Goal: Task Accomplishment & Management: Manage account settings

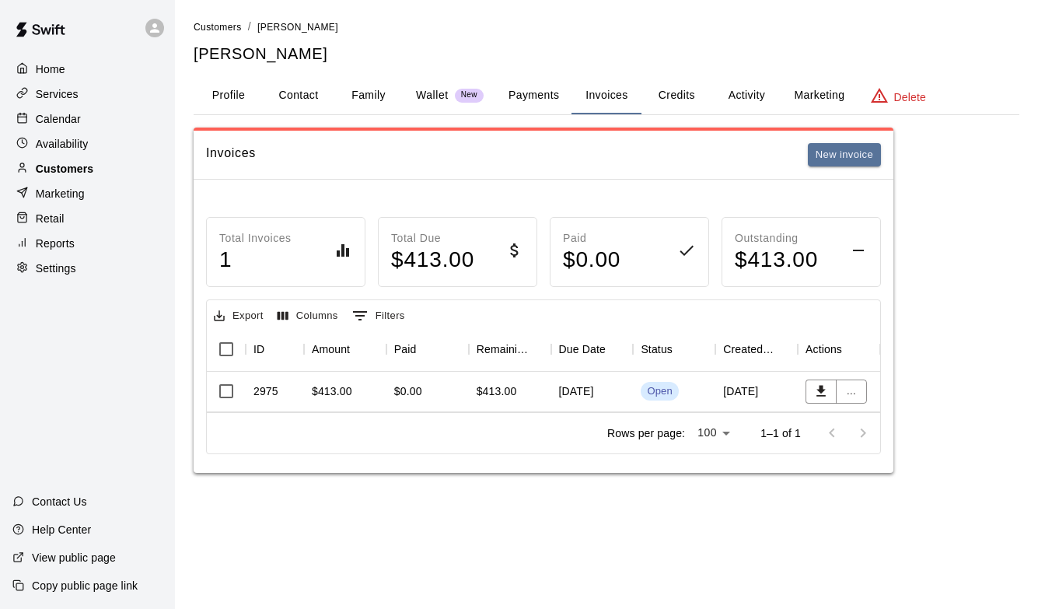
click at [103, 167] on div "Customers" at bounding box center [87, 168] width 150 height 23
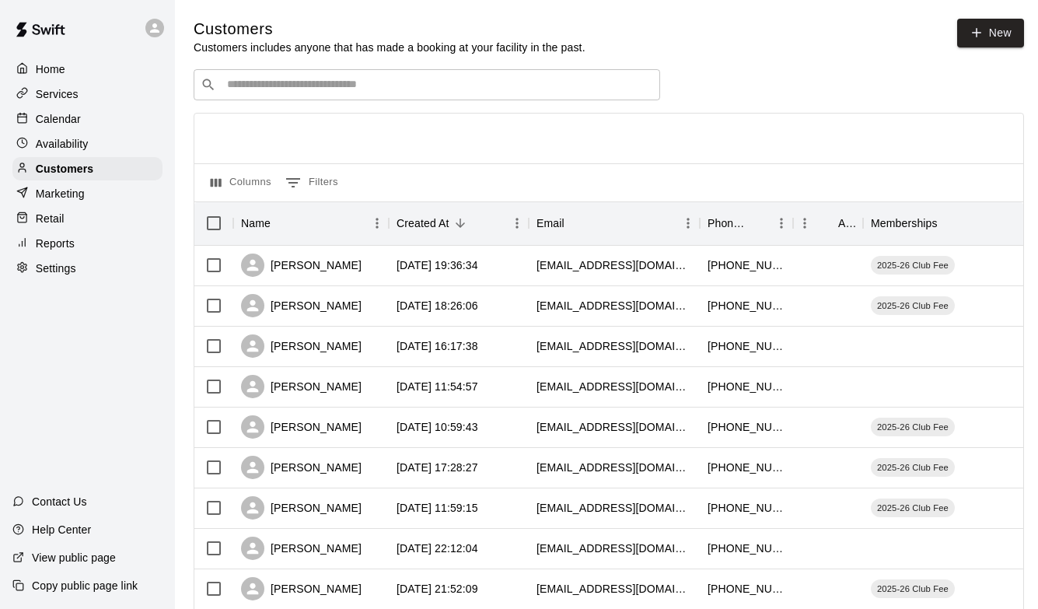
click at [257, 89] on input "Search customers by name or email" at bounding box center [437, 85] width 431 height 16
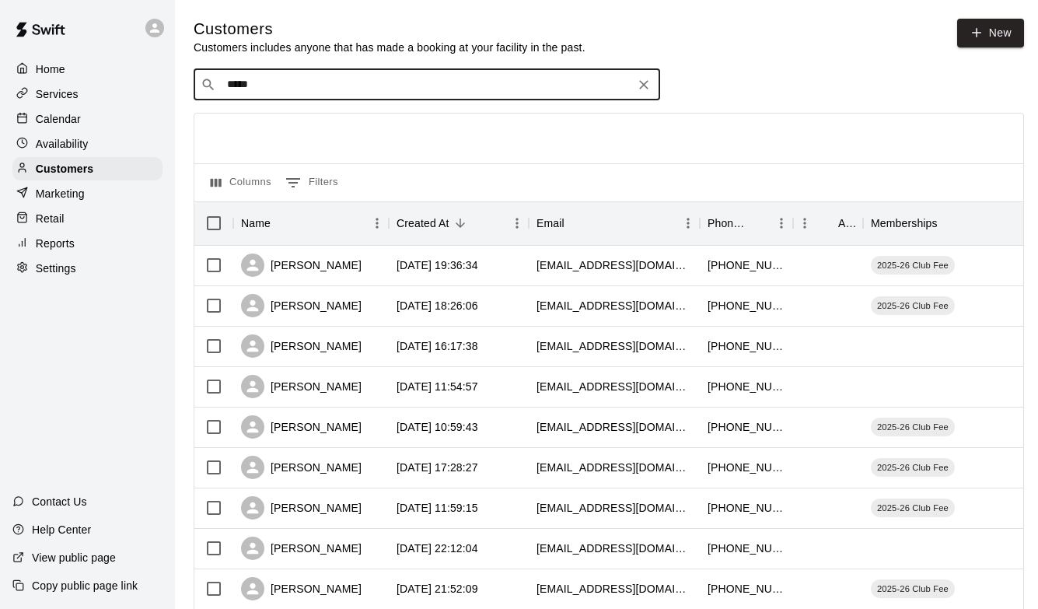
type input "******"
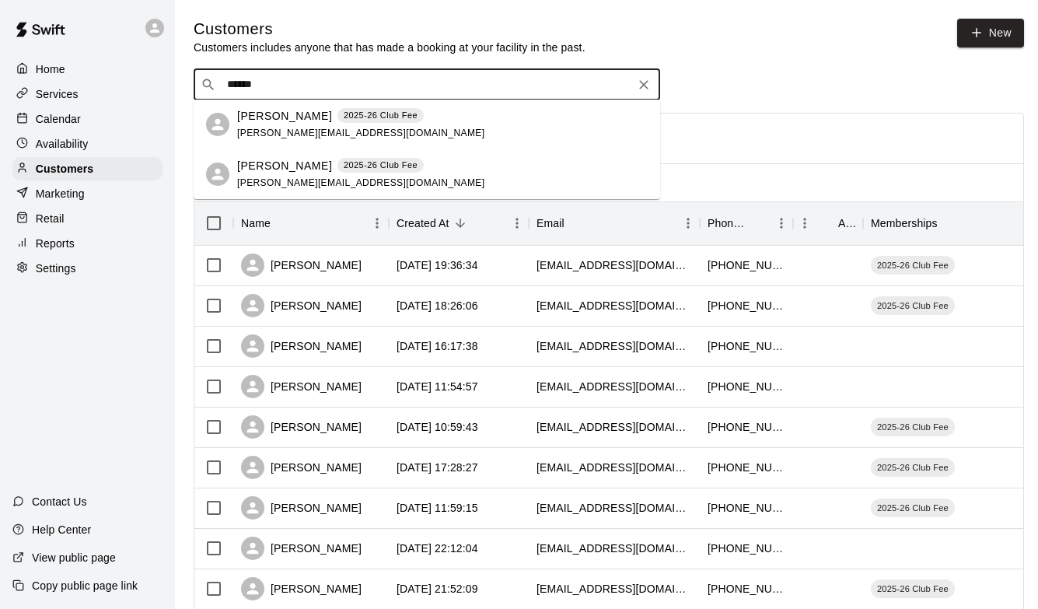
click at [259, 167] on p "[PERSON_NAME]" at bounding box center [284, 166] width 95 height 16
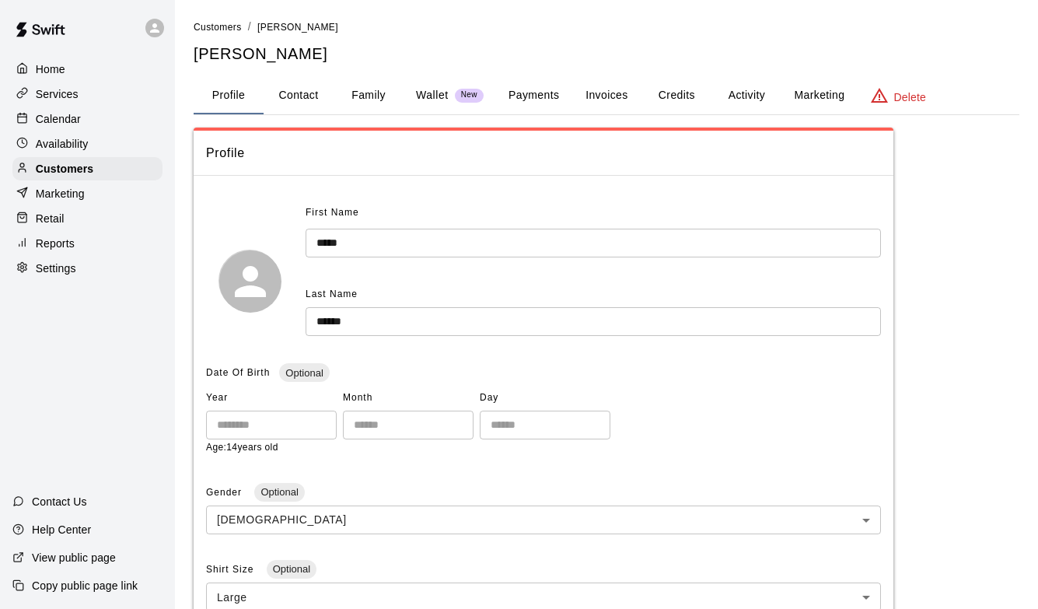
click at [764, 96] on button "Activity" at bounding box center [746, 95] width 70 height 37
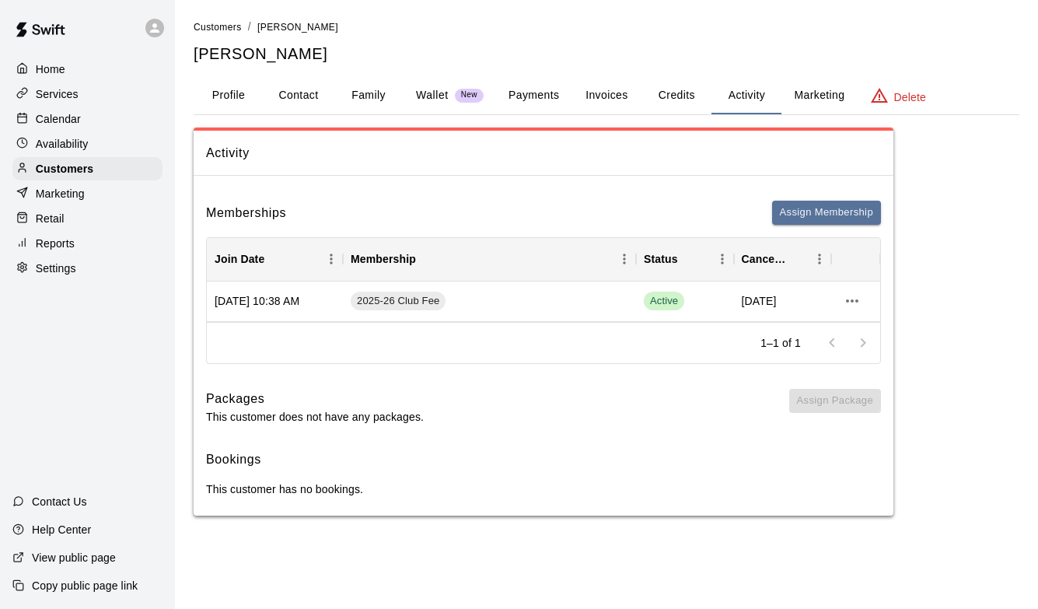
click at [604, 96] on button "Invoices" at bounding box center [607, 95] width 70 height 37
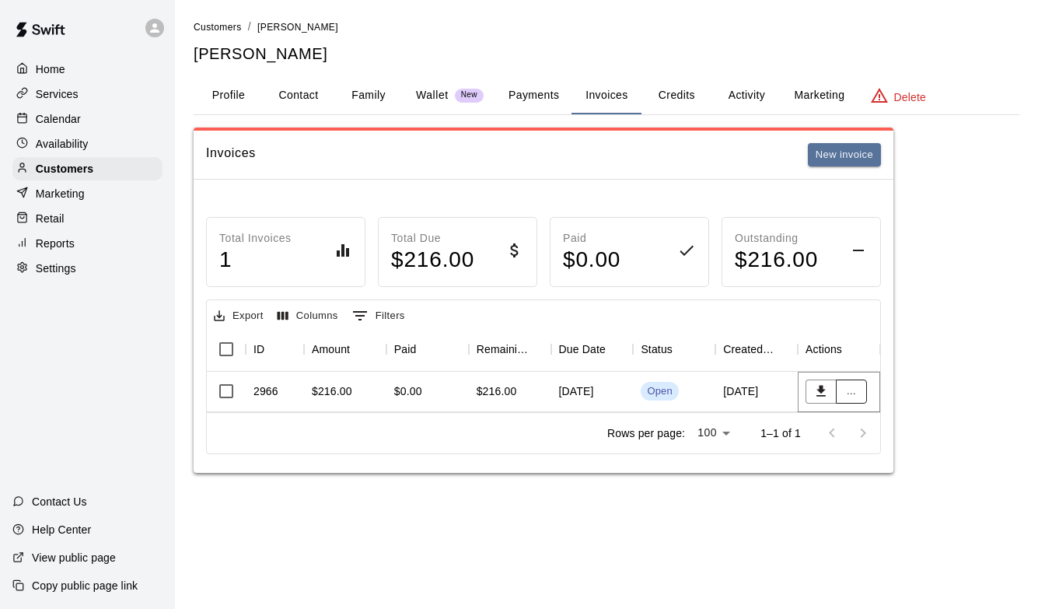
click at [851, 388] on button "..." at bounding box center [851, 391] width 31 height 24
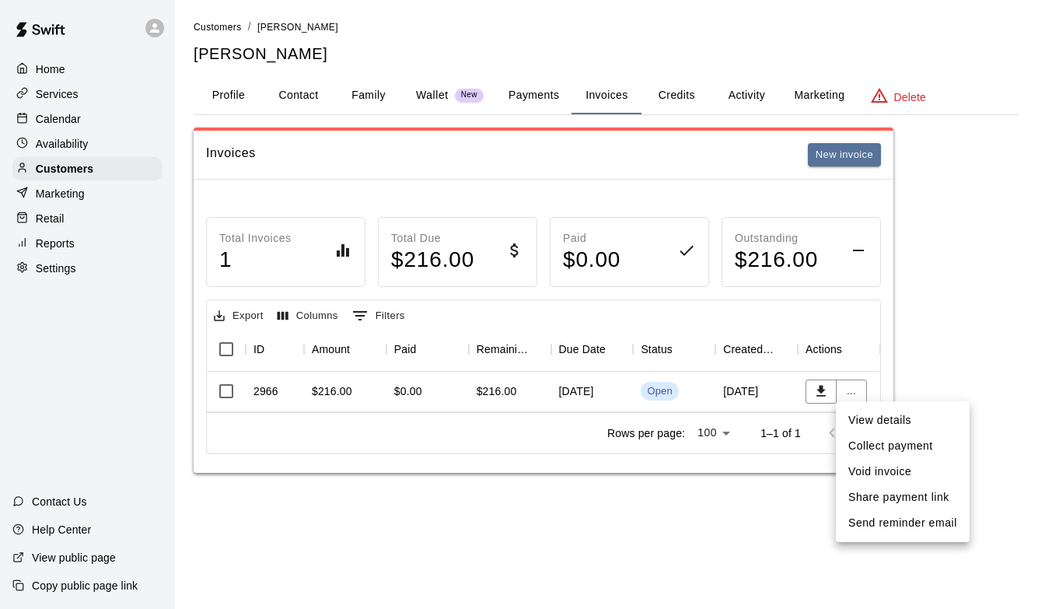
click at [844, 389] on div at bounding box center [519, 304] width 1038 height 609
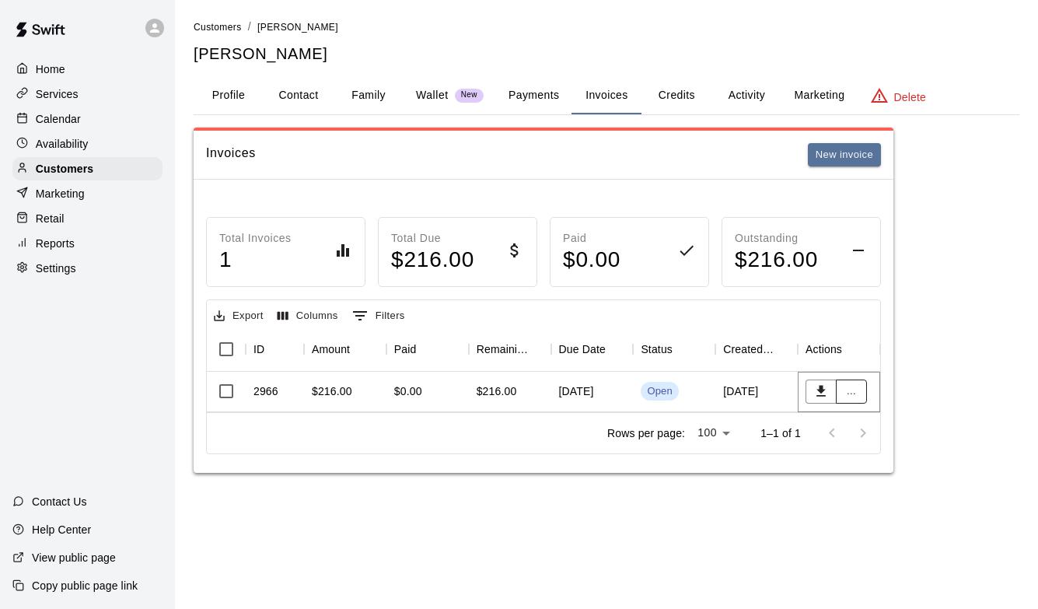
click at [850, 390] on button "..." at bounding box center [851, 391] width 31 height 24
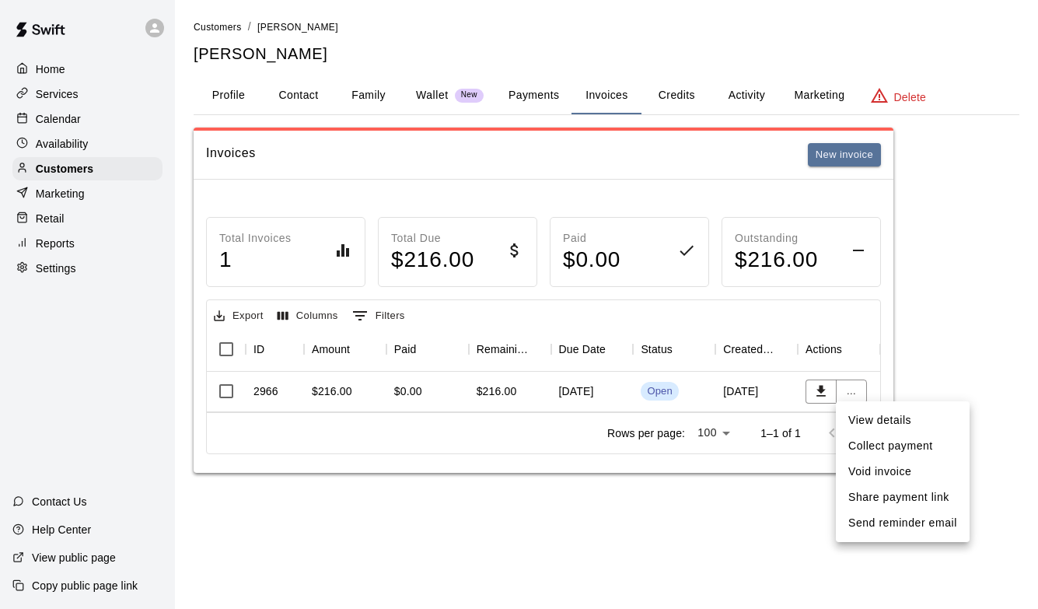
click at [865, 476] on li "Void invoice" at bounding box center [903, 472] width 134 height 26
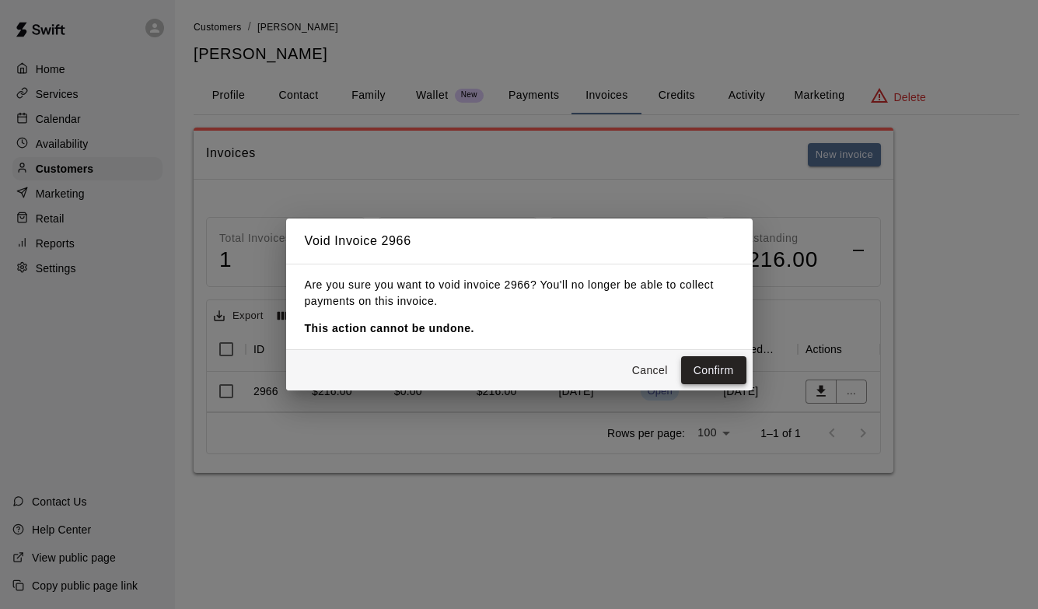
click at [724, 358] on button "Confirm" at bounding box center [713, 370] width 65 height 29
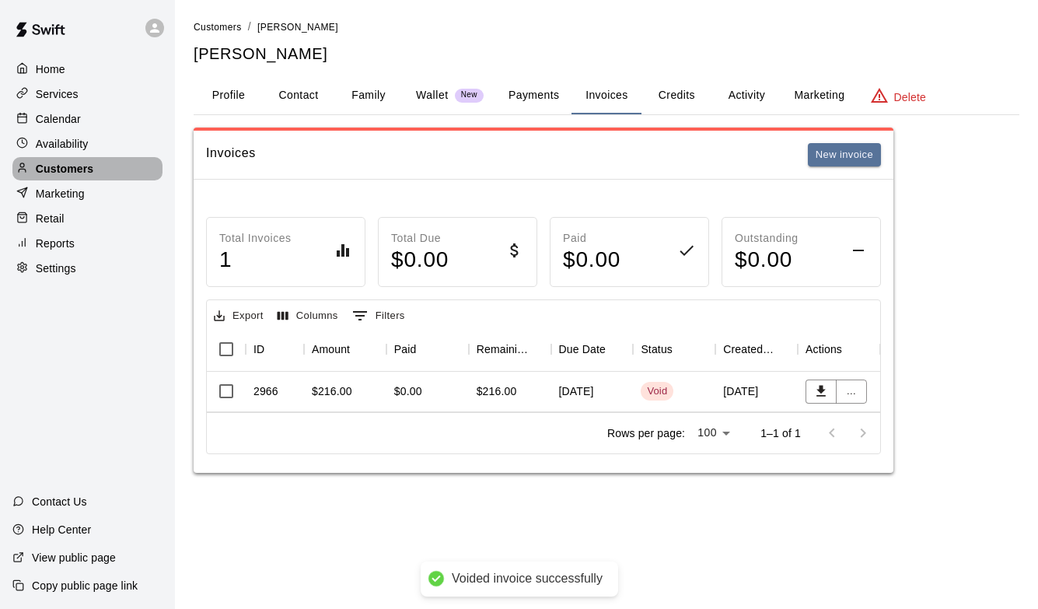
click at [96, 164] on div "Customers" at bounding box center [87, 168] width 150 height 23
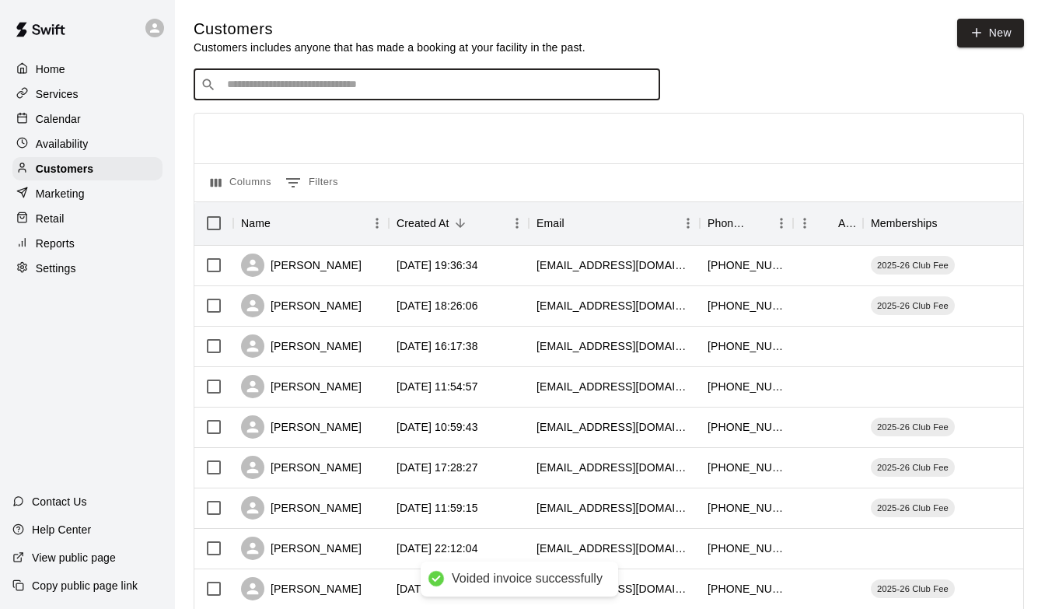
click at [304, 79] on input "Search customers by name or email" at bounding box center [437, 85] width 431 height 16
type input "*********"
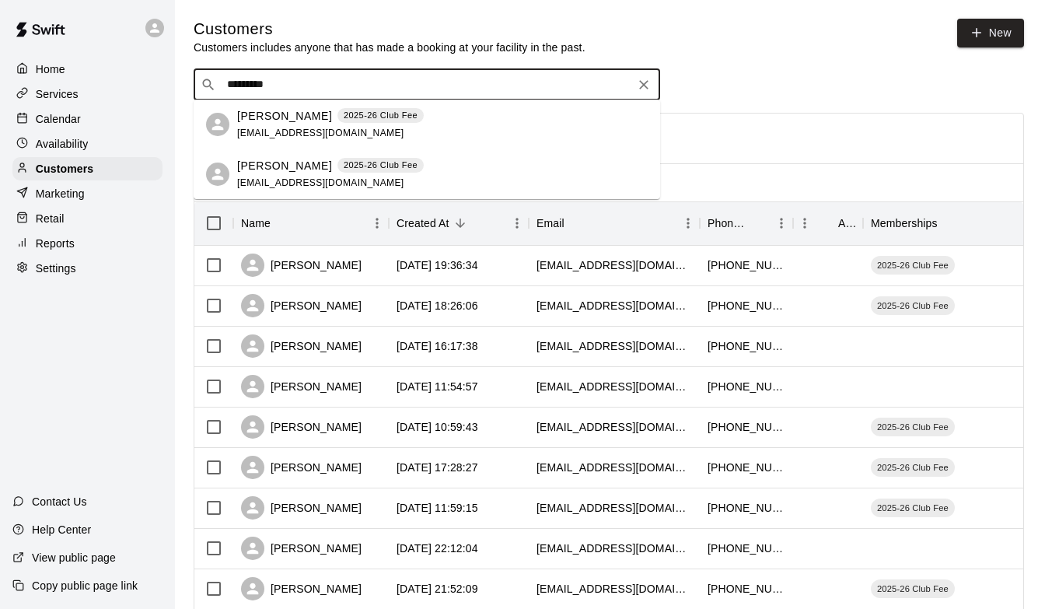
click at [291, 170] on p "[PERSON_NAME]" at bounding box center [284, 166] width 95 height 16
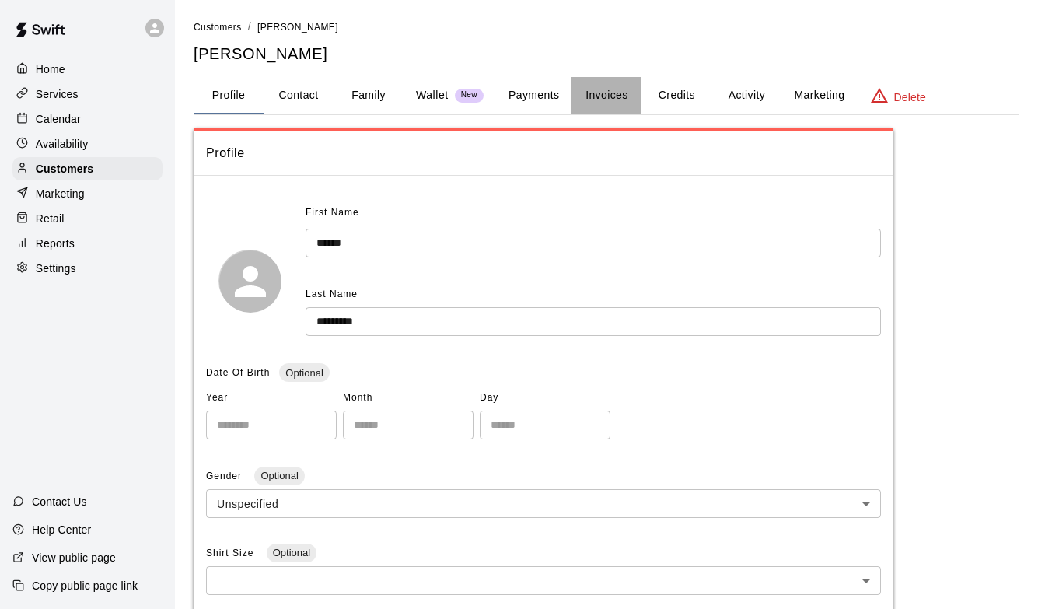
click at [610, 94] on button "Invoices" at bounding box center [607, 95] width 70 height 37
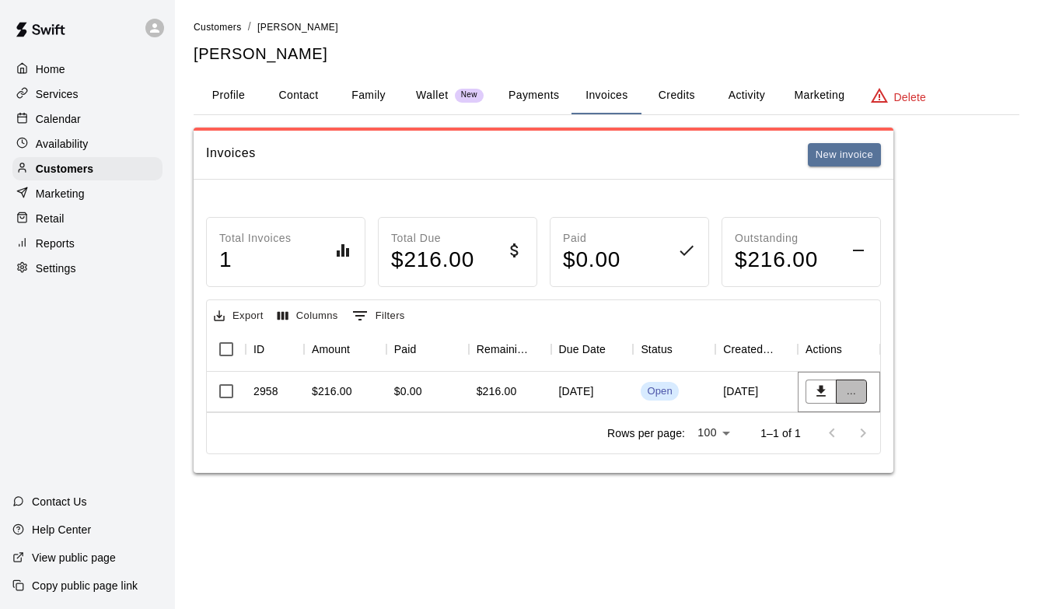
click at [848, 390] on button "..." at bounding box center [851, 391] width 31 height 24
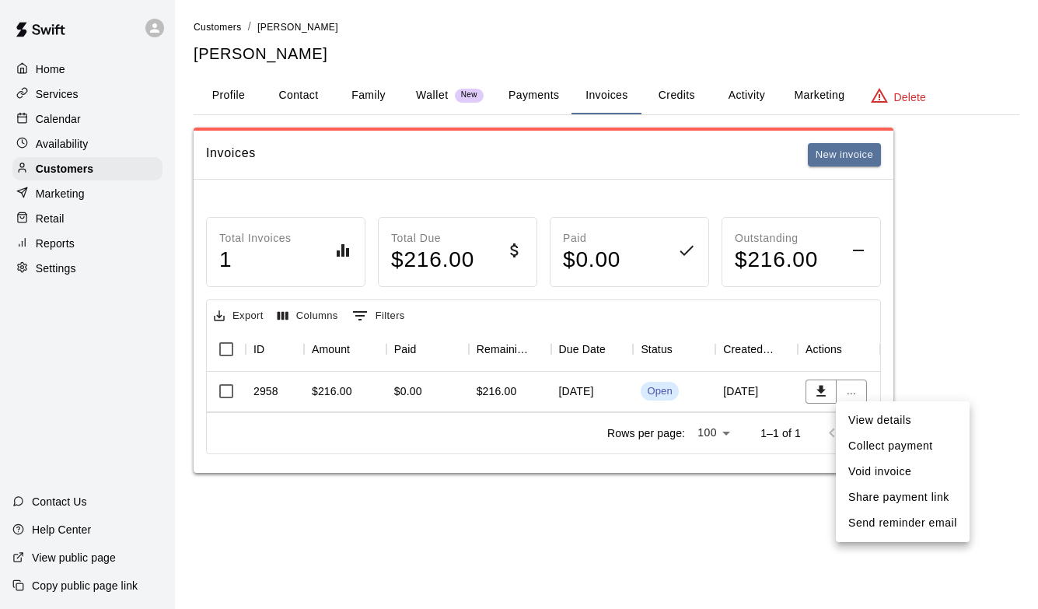
click at [868, 475] on li "Void invoice" at bounding box center [903, 472] width 134 height 26
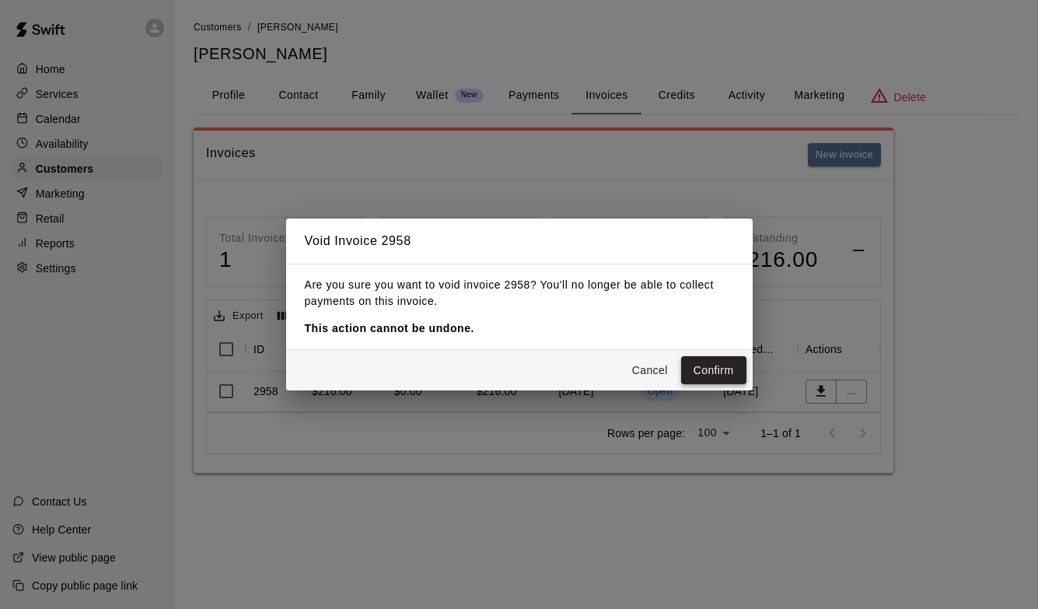
click at [731, 369] on button "Confirm" at bounding box center [713, 370] width 65 height 29
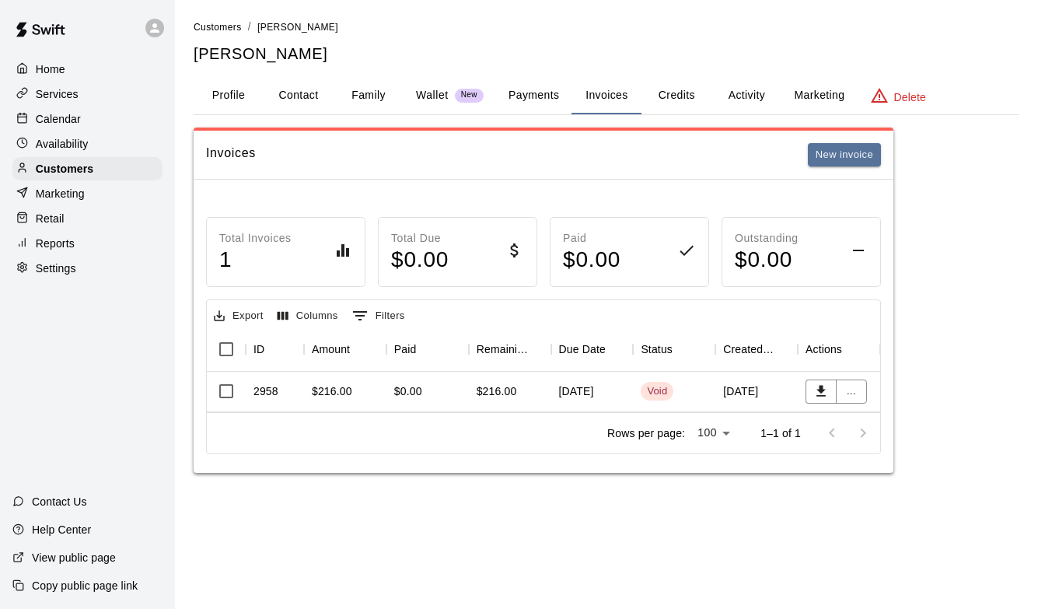
click at [107, 268] on div "Settings" at bounding box center [87, 268] width 150 height 23
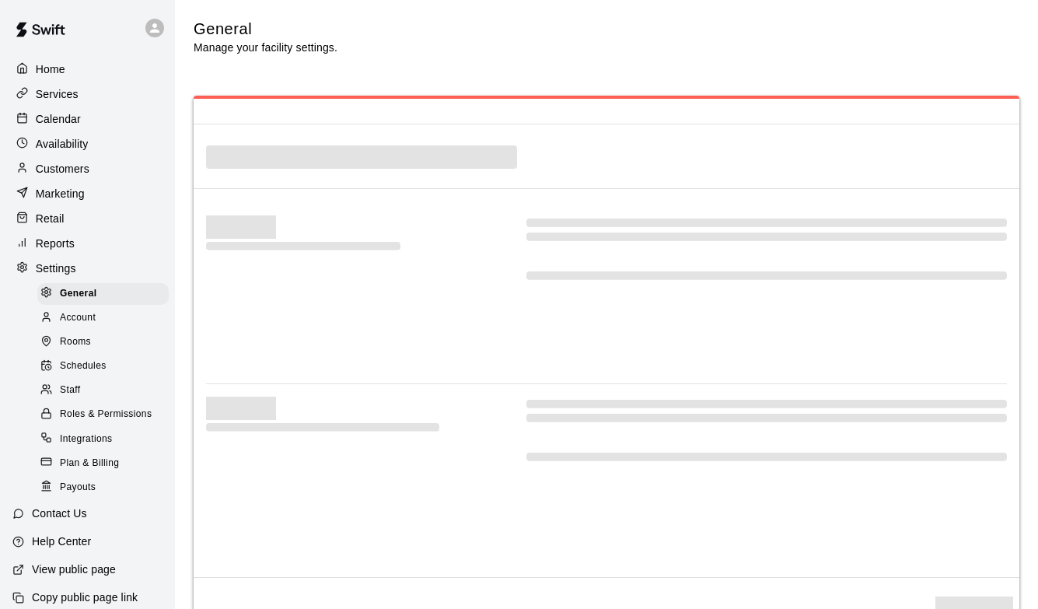
select select "**"
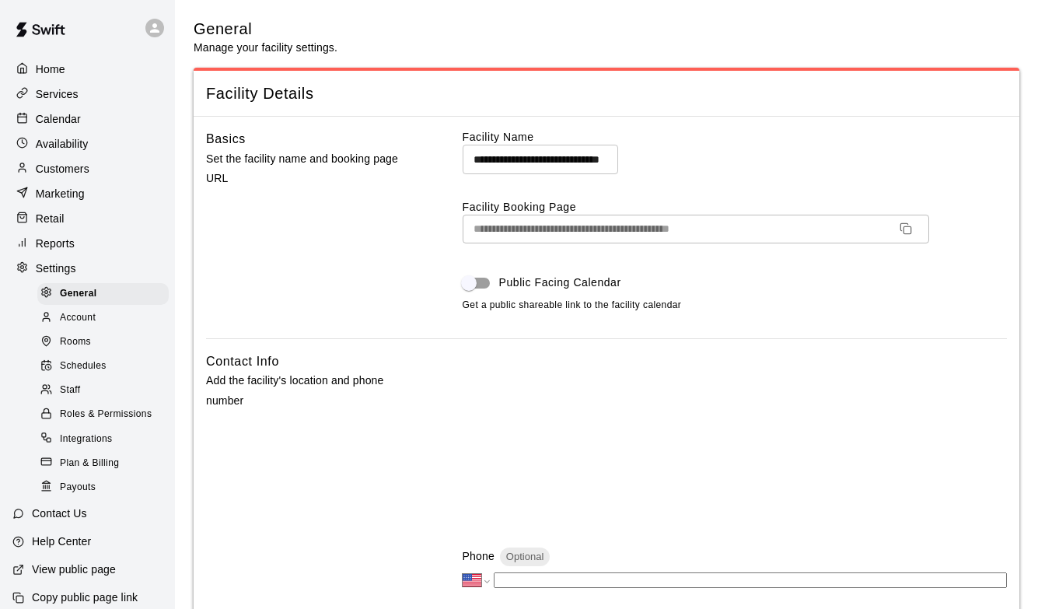
scroll to position [2957, 0]
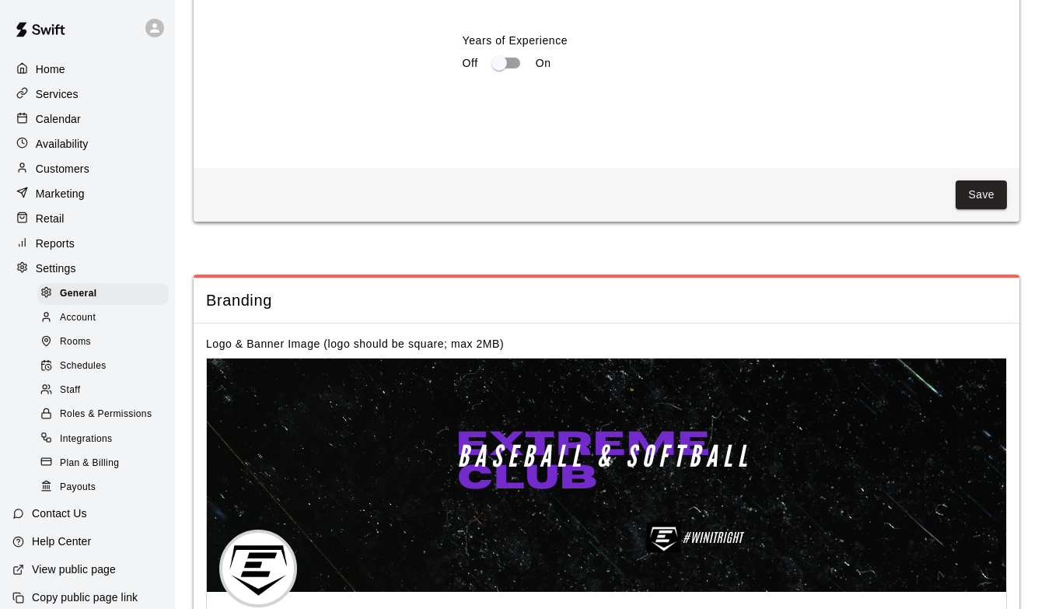
click at [110, 198] on div "Marketing" at bounding box center [87, 193] width 150 height 23
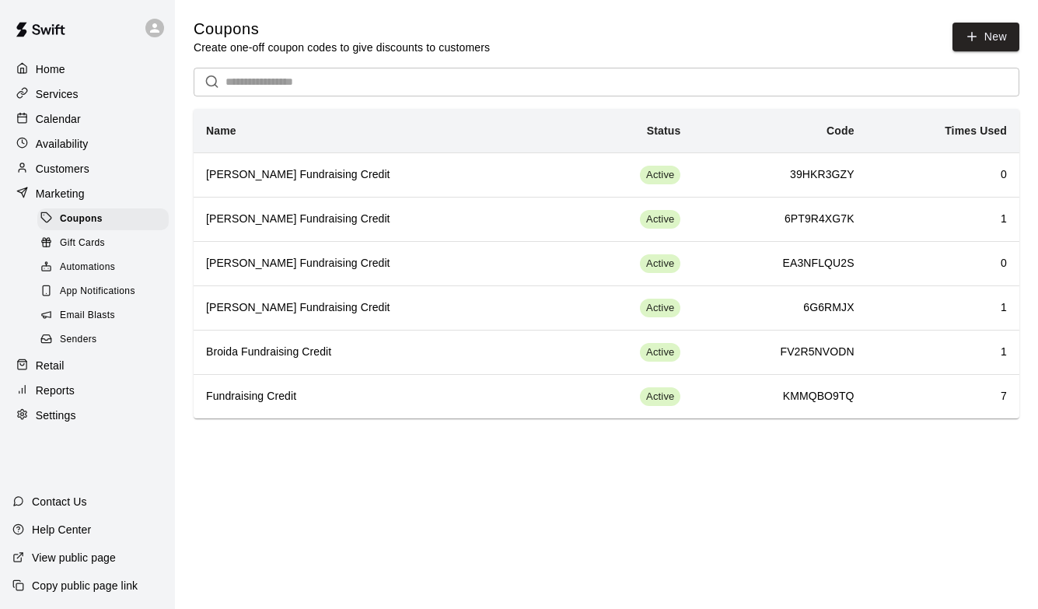
click at [106, 312] on span "Email Blasts" at bounding box center [87, 316] width 55 height 16
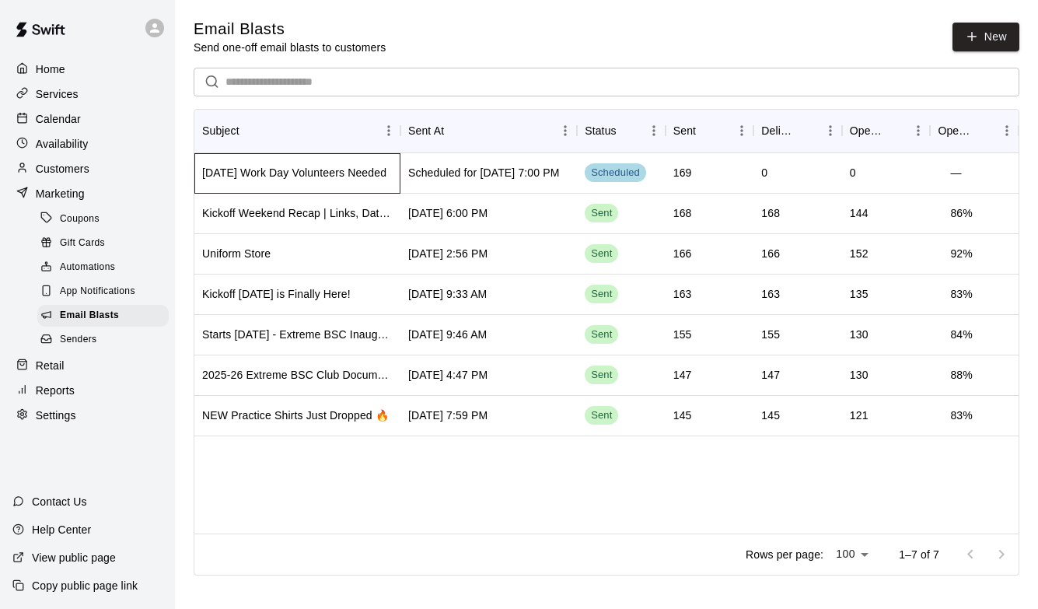
click at [287, 166] on div "[DATE] Work Day Volunteers Needed" at bounding box center [294, 173] width 184 height 16
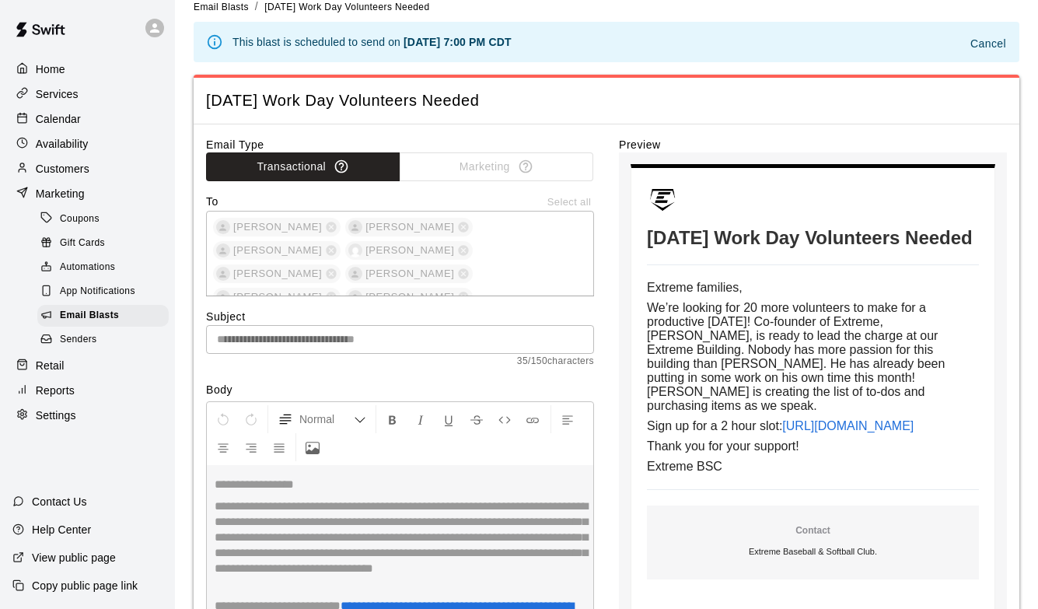
scroll to position [24, 0]
